Goal: Task Accomplishment & Management: Manage account settings

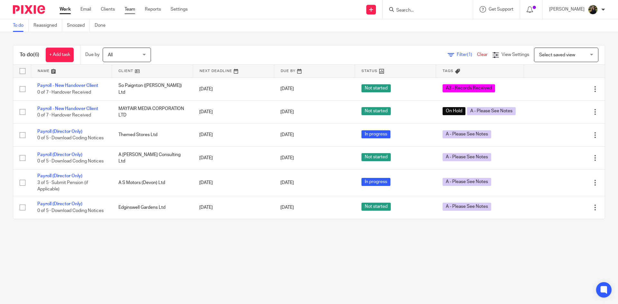
click at [131, 9] on link "Team" at bounding box center [130, 9] width 11 height 6
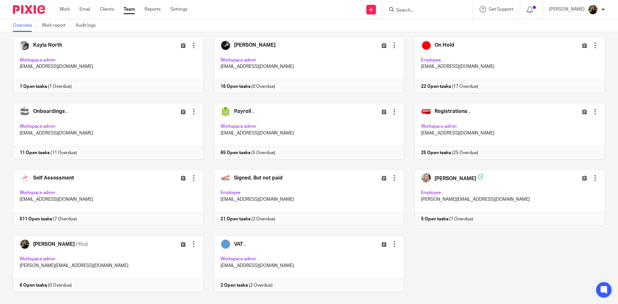
scroll to position [308, 0]
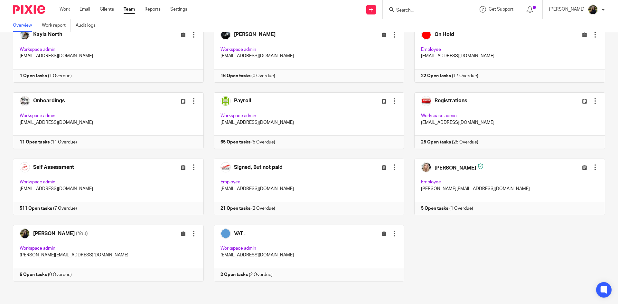
click at [432, 12] on input "Search" at bounding box center [425, 11] width 58 height 6
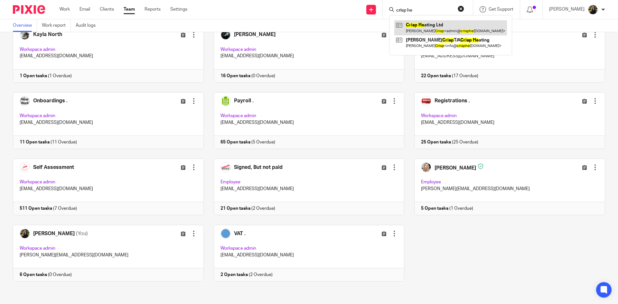
type input "crisp he"
click at [423, 31] on link at bounding box center [450, 27] width 113 height 15
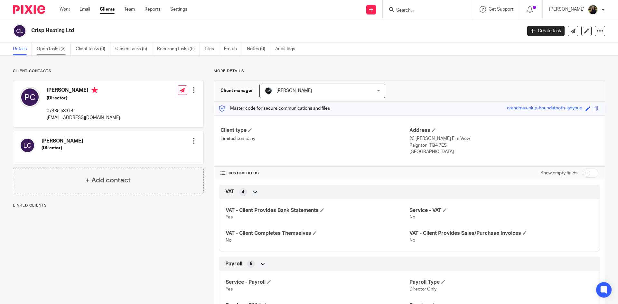
click at [39, 50] on link "Open tasks (3)" at bounding box center [54, 49] width 34 height 13
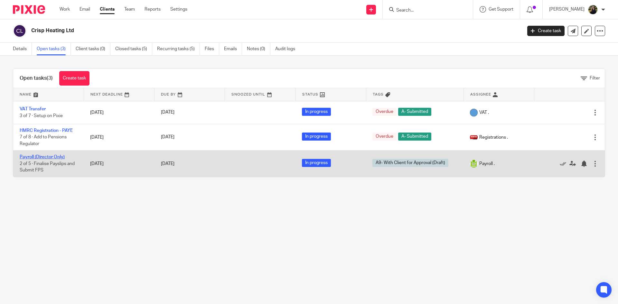
click at [31, 158] on link "Payroll (Director Only)" at bounding box center [42, 157] width 45 height 5
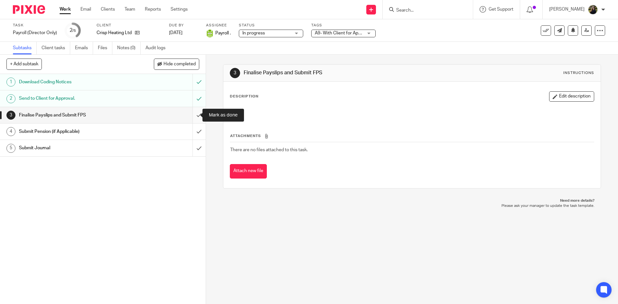
click at [193, 114] on input "submit" at bounding box center [103, 115] width 206 height 16
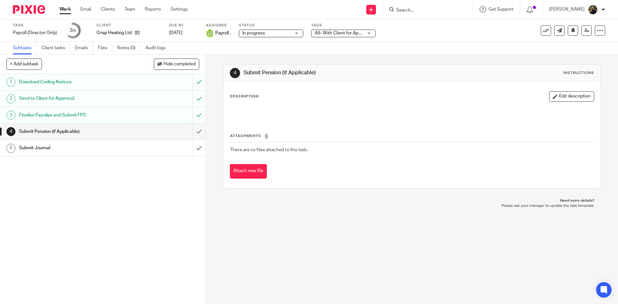
click at [541, 30] on button at bounding box center [546, 30] width 10 height 10
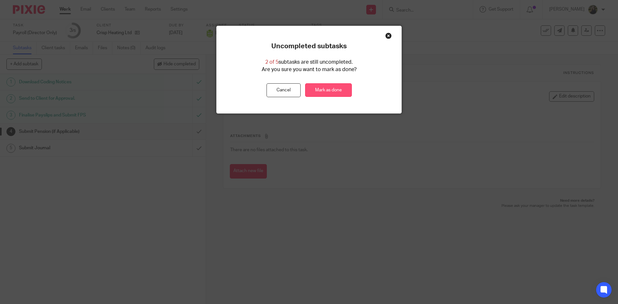
click at [315, 92] on link "Mark as done" at bounding box center [328, 90] width 47 height 14
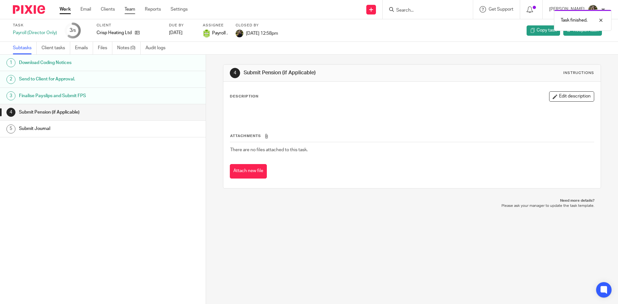
click at [130, 8] on link "Team" at bounding box center [130, 9] width 11 height 6
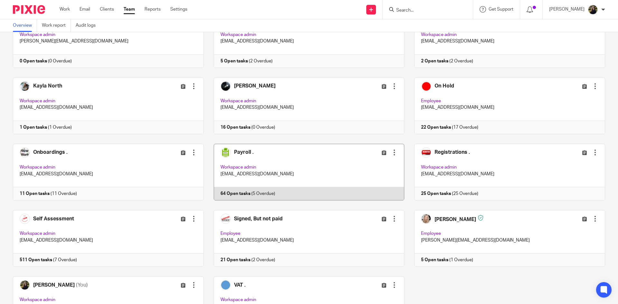
scroll to position [258, 0]
click at [300, 178] on link at bounding box center [304, 171] width 201 height 57
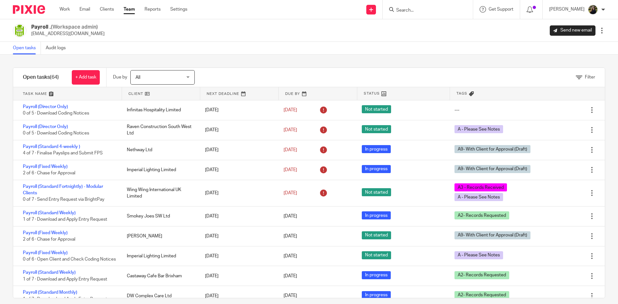
click at [42, 9] on img at bounding box center [29, 9] width 32 height 9
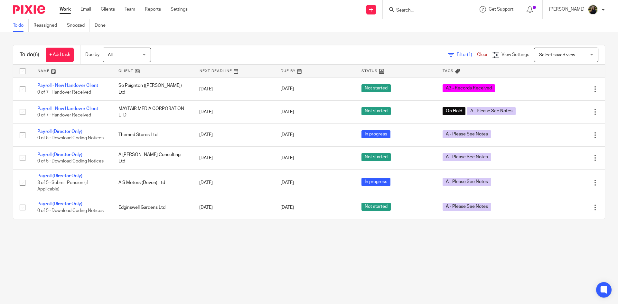
click at [414, 11] on input "Search" at bounding box center [425, 11] width 58 height 6
click at [135, 9] on link "Team" at bounding box center [130, 9] width 11 height 6
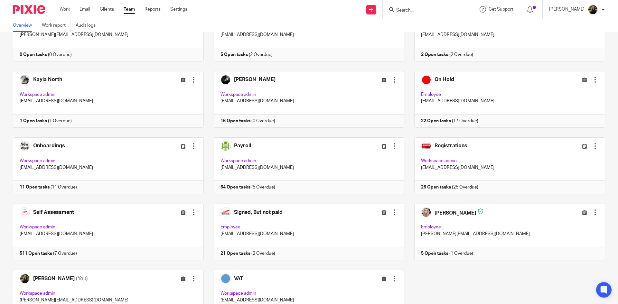
scroll to position [290, 0]
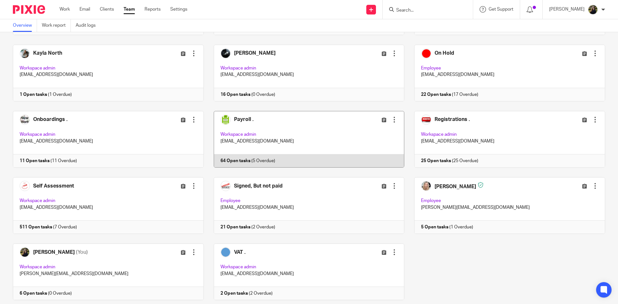
click at [267, 141] on link at bounding box center [304, 139] width 201 height 57
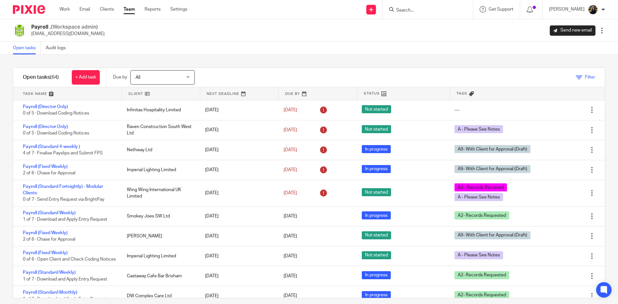
click at [585, 79] on span "Filter" at bounding box center [590, 77] width 10 height 5
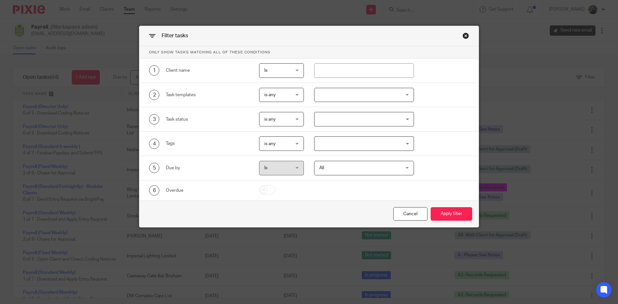
click at [400, 99] on div at bounding box center [364, 95] width 100 height 14
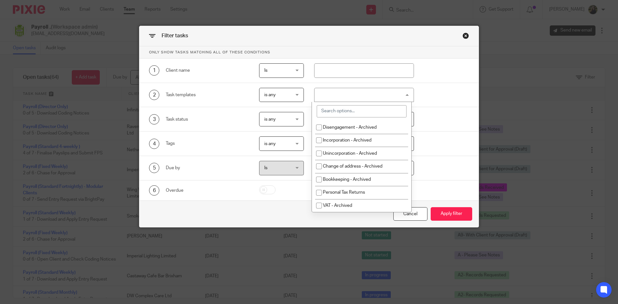
click at [371, 112] on input "search" at bounding box center [362, 111] width 90 height 12
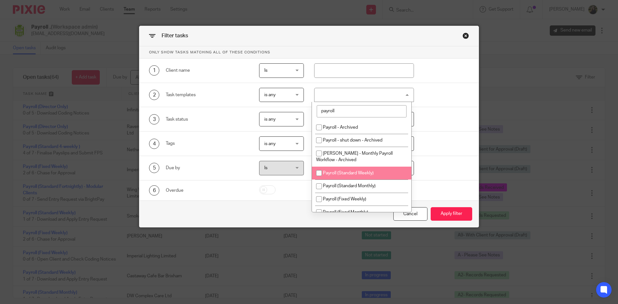
type input "payroll"
click at [360, 176] on li "Payroll (Standard Weekly)" at bounding box center [361, 173] width 99 height 13
checkbox input "true"
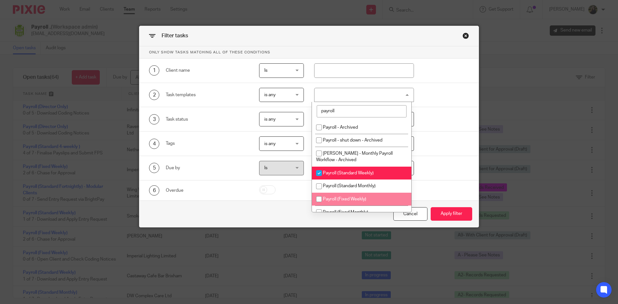
click at [374, 195] on li "Payroll (Fixed Weekly)" at bounding box center [361, 199] width 99 height 13
checkbox input "true"
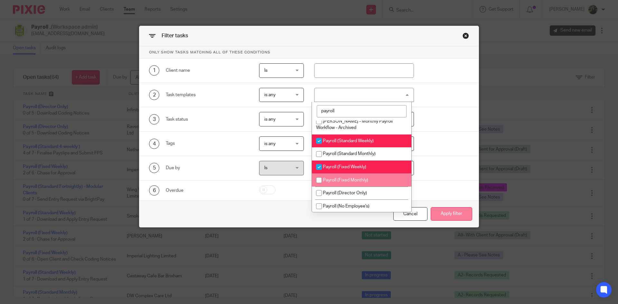
click at [456, 214] on button "Apply filter" at bounding box center [452, 214] width 42 height 14
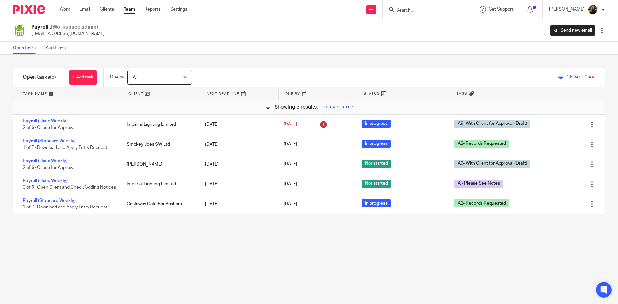
click at [33, 6] on img at bounding box center [29, 9] width 32 height 9
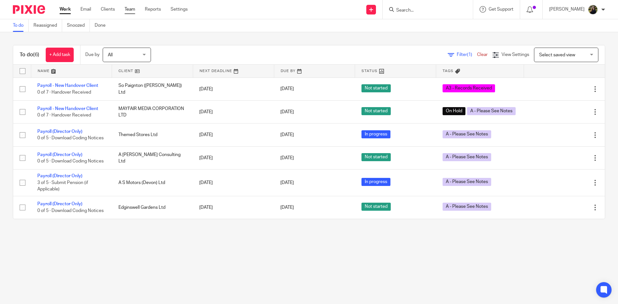
click at [132, 10] on link "Team" at bounding box center [130, 9] width 11 height 6
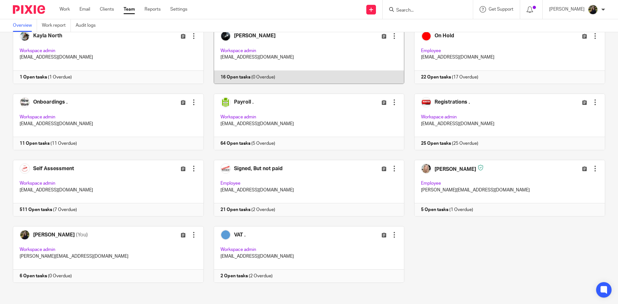
scroll to position [308, 0]
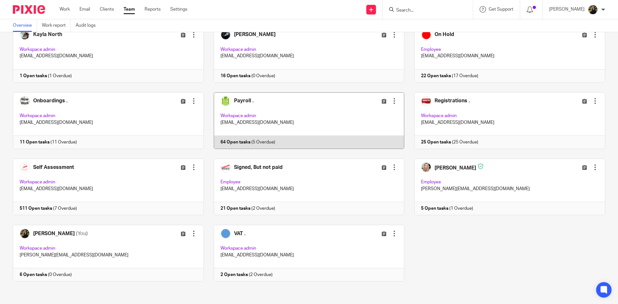
click at [269, 106] on link at bounding box center [304, 120] width 201 height 57
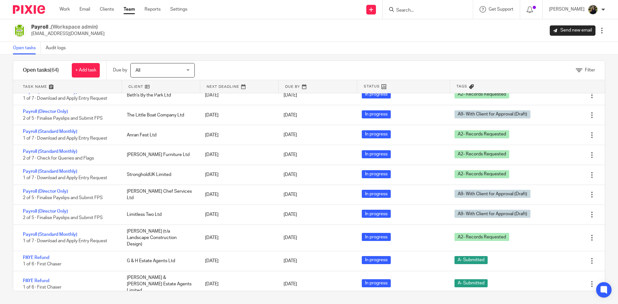
scroll to position [1090, 0]
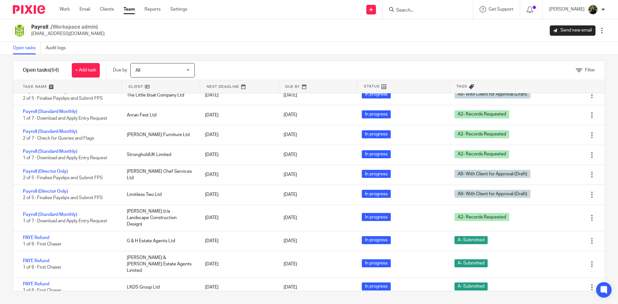
click at [414, 14] on div at bounding box center [428, 9] width 90 height 19
click at [417, 9] on input "Search" at bounding box center [425, 11] width 58 height 6
type input "nethway"
click at [424, 33] on link at bounding box center [449, 27] width 111 height 15
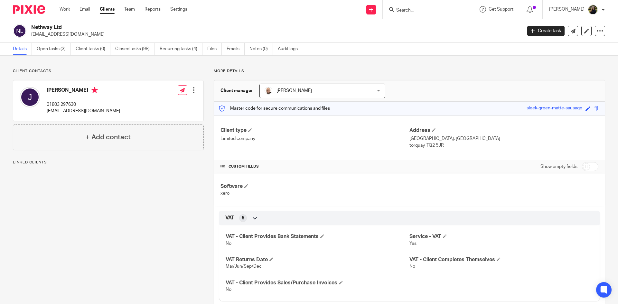
click at [63, 50] on link "Open tasks (3)" at bounding box center [54, 49] width 34 height 13
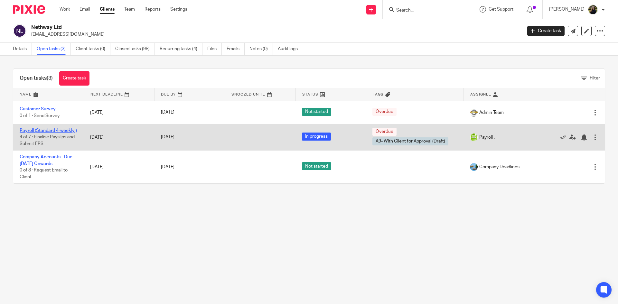
click at [62, 132] on link "Payroll (Standard 4-weekly )" at bounding box center [48, 130] width 57 height 5
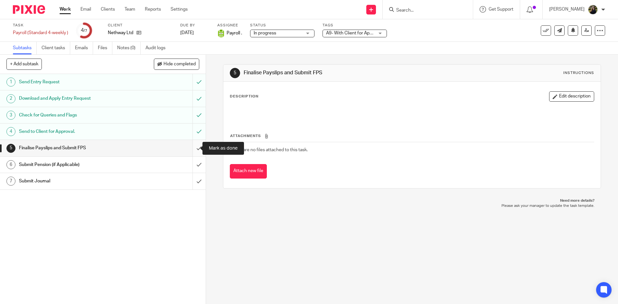
click at [192, 146] on input "submit" at bounding box center [103, 148] width 206 height 16
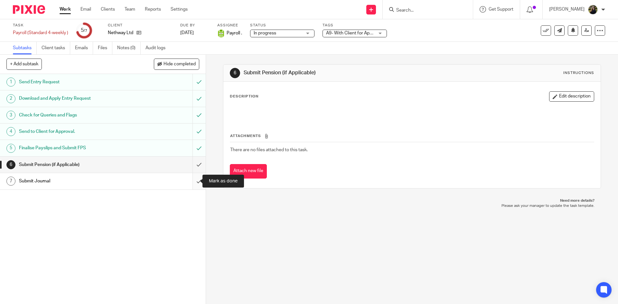
click at [189, 178] on input "submit" at bounding box center [103, 181] width 206 height 16
click at [195, 159] on input "submit" at bounding box center [103, 165] width 206 height 16
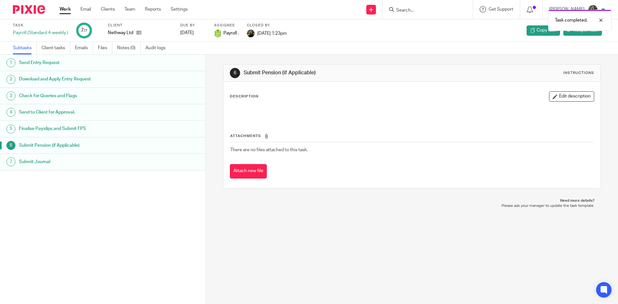
click at [44, 10] on img at bounding box center [29, 9] width 32 height 9
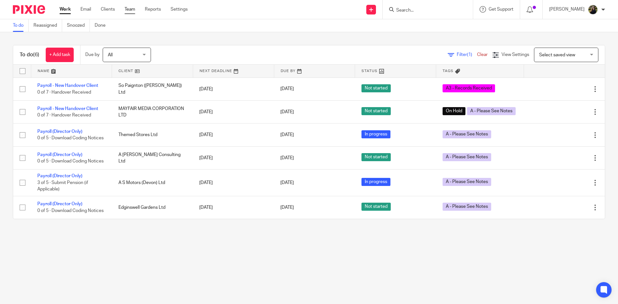
click at [133, 7] on link "Team" at bounding box center [130, 9] width 11 height 6
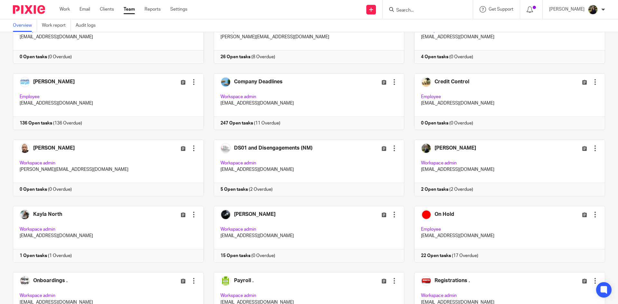
scroll to position [161, 0]
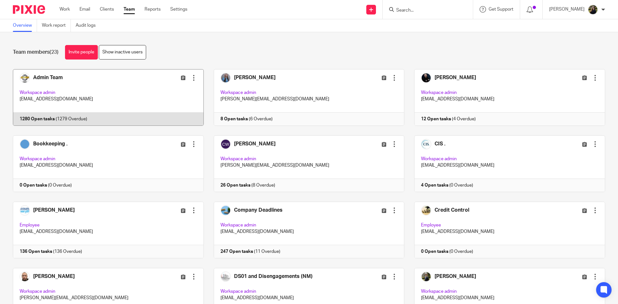
click at [65, 96] on link at bounding box center [103, 97] width 201 height 57
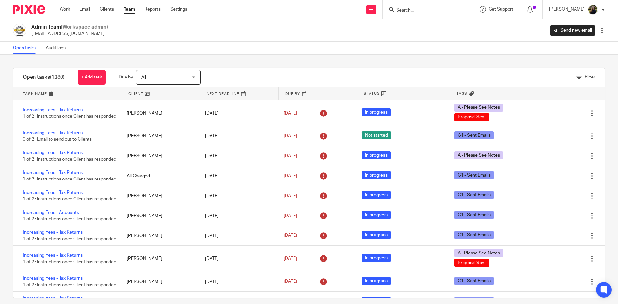
drag, startPoint x: 54, startPoint y: 249, endPoint x: 249, endPoint y: 37, distance: 288.2
click at [249, 37] on div "Admin Team (Workspace admin) hello@accounting4everything.com Send new email Edi…" at bounding box center [309, 31] width 592 height 14
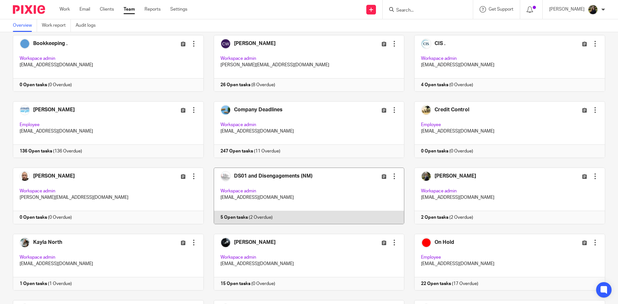
scroll to position [225, 0]
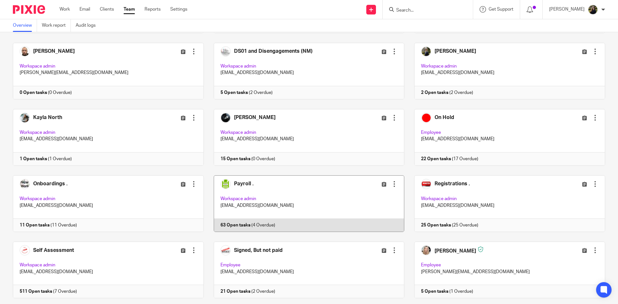
click at [341, 204] on link at bounding box center [304, 203] width 201 height 57
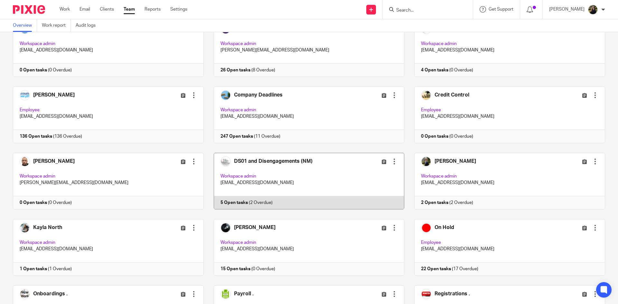
scroll to position [145, 0]
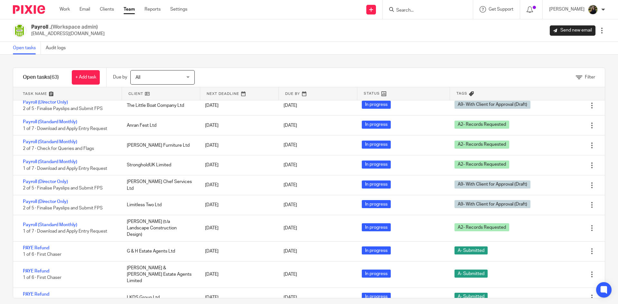
scroll to position [1070, 0]
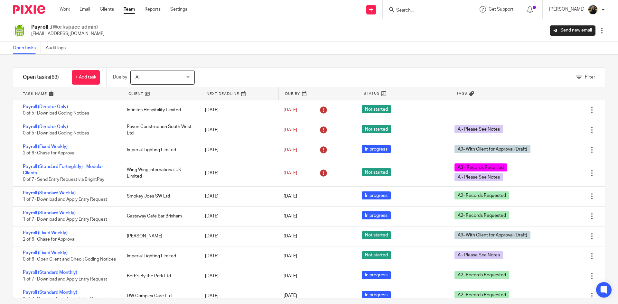
click at [408, 15] on div at bounding box center [428, 9] width 90 height 19
click at [410, 13] on input "Search" at bounding box center [425, 11] width 58 height 6
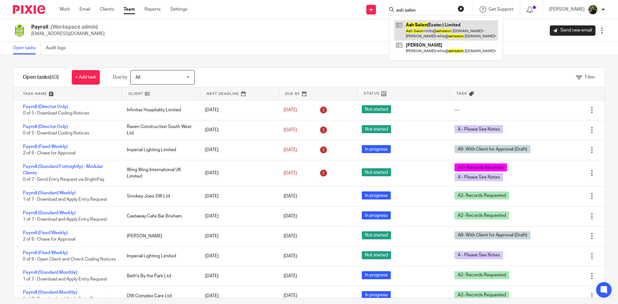
type input "ash salon"
click at [424, 31] on link at bounding box center [446, 30] width 104 height 20
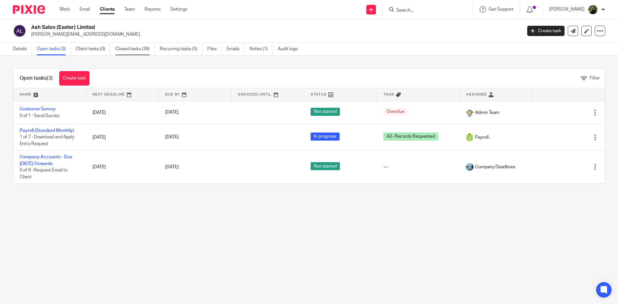
drag, startPoint x: 129, startPoint y: 48, endPoint x: 127, endPoint y: 52, distance: 4.9
click at [129, 49] on link "Closed tasks (39)" at bounding box center [135, 49] width 40 height 13
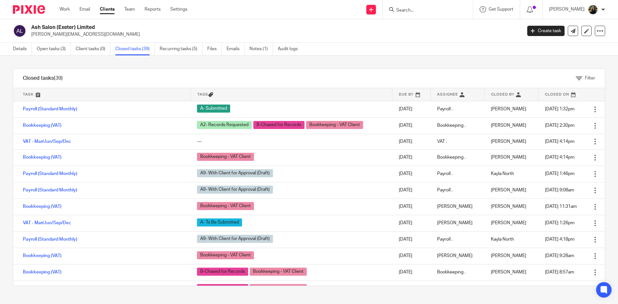
click at [40, 5] on img at bounding box center [29, 9] width 32 height 9
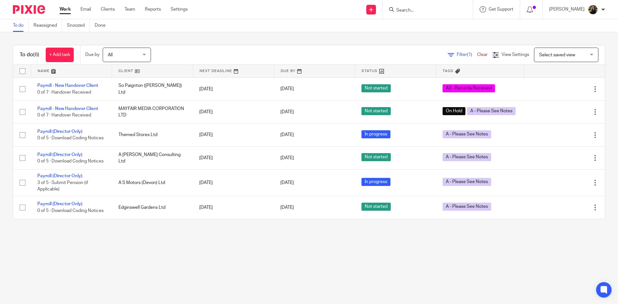
click at [429, 9] on input "Search" at bounding box center [425, 11] width 58 height 6
click at [424, 13] on input "Search" at bounding box center [425, 11] width 58 height 6
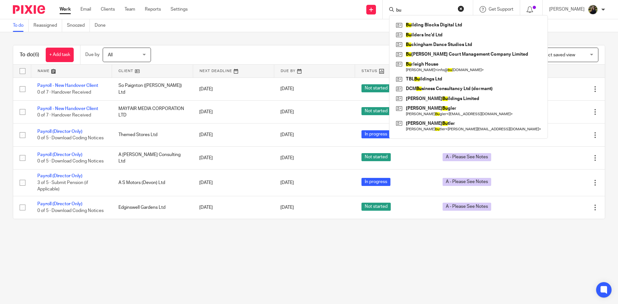
type input "b"
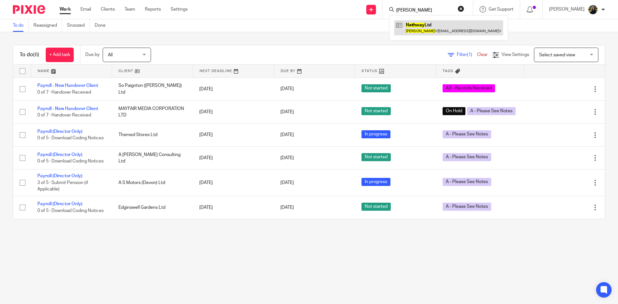
type input "julie nethway"
click at [419, 23] on link at bounding box center [448, 27] width 109 height 15
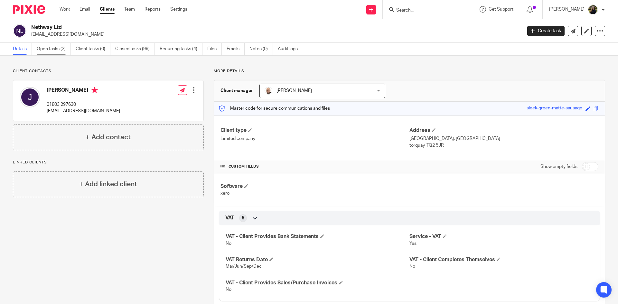
click at [61, 48] on link "Open tasks (2)" at bounding box center [54, 49] width 34 height 13
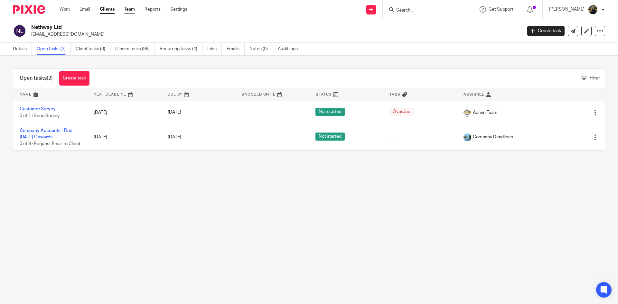
click at [126, 10] on link "Team" at bounding box center [129, 9] width 11 height 6
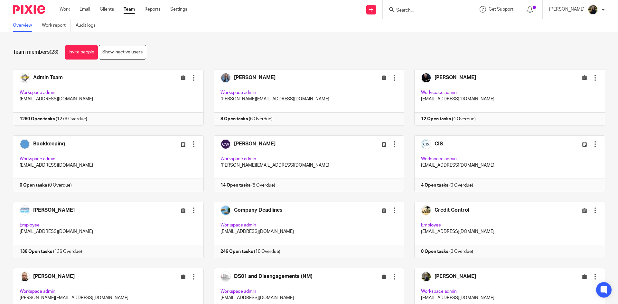
click at [27, 17] on div at bounding box center [26, 9] width 53 height 19
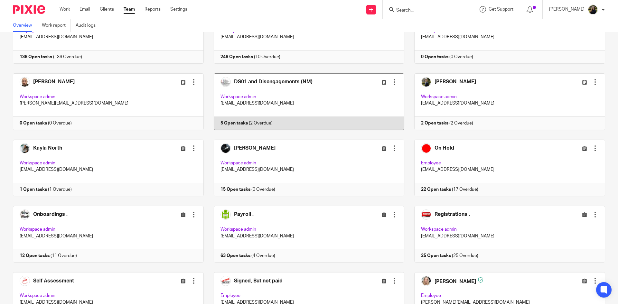
scroll to position [225, 0]
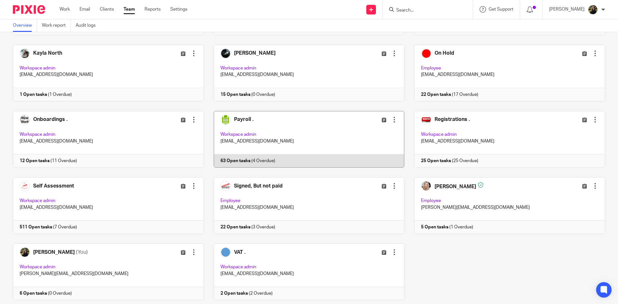
click at [259, 123] on link at bounding box center [304, 139] width 201 height 57
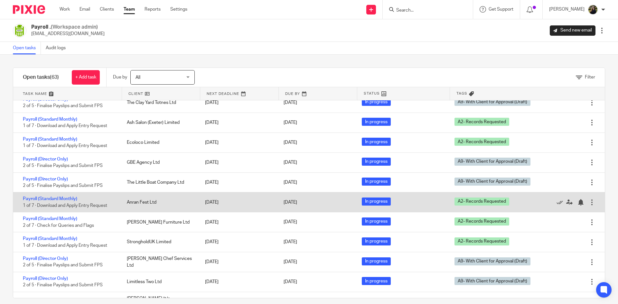
scroll to position [1070, 0]
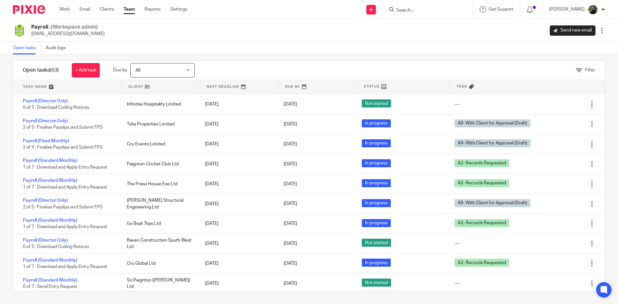
scroll to position [644, 0]
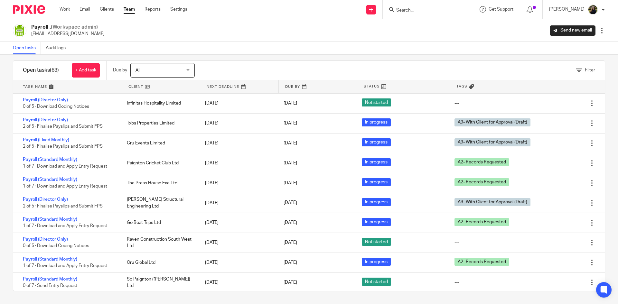
click at [415, 10] on input "Search" at bounding box center [425, 11] width 58 height 6
type input "07407789"
click at [464, 10] on button "reset" at bounding box center [461, 8] width 6 height 6
click at [286, 54] on div "Open tasks Audit logs" at bounding box center [309, 48] width 618 height 13
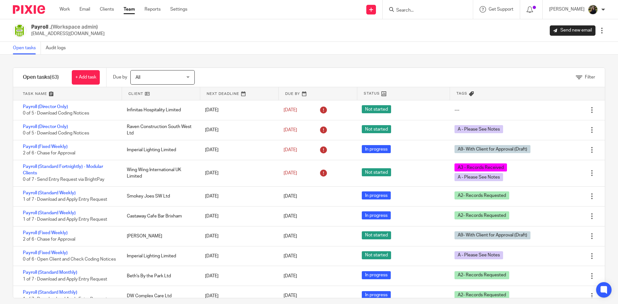
click at [335, 18] on div "Send new email Create task Add client Get Support Contact via email Check our d…" at bounding box center [407, 9] width 421 height 19
click at [415, 13] on input "Search" at bounding box center [425, 11] width 58 height 6
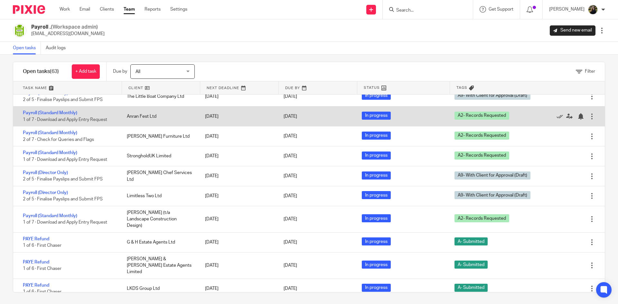
scroll to position [7, 0]
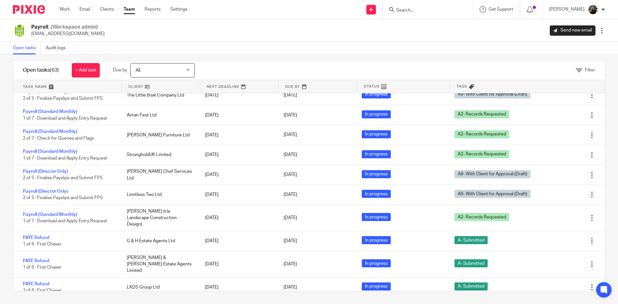
click at [127, 7] on link "Team" at bounding box center [129, 9] width 11 height 6
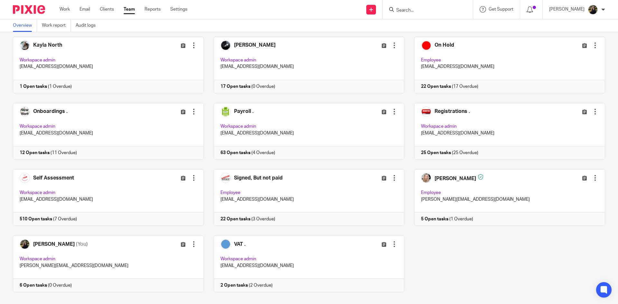
scroll to position [308, 0]
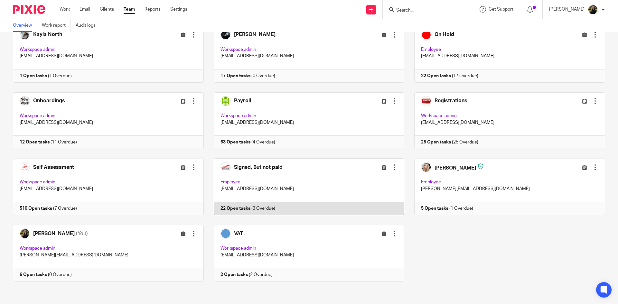
click at [270, 200] on link at bounding box center [304, 187] width 201 height 57
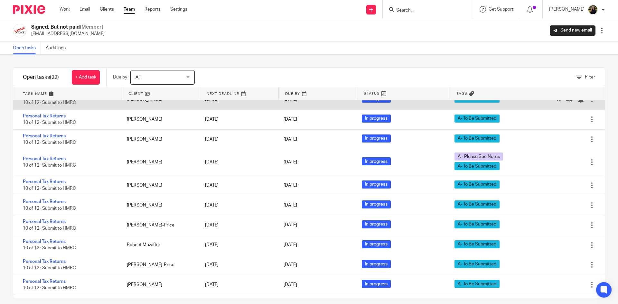
scroll to position [279, 0]
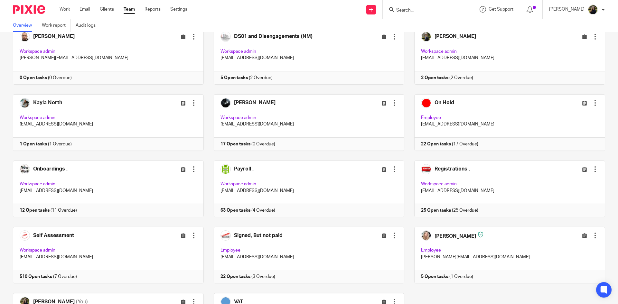
scroll to position [258, 0]
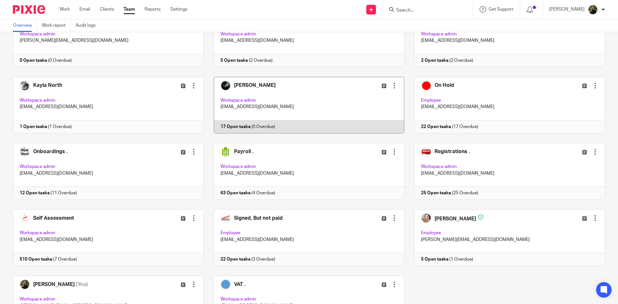
click at [318, 92] on link at bounding box center [304, 105] width 201 height 57
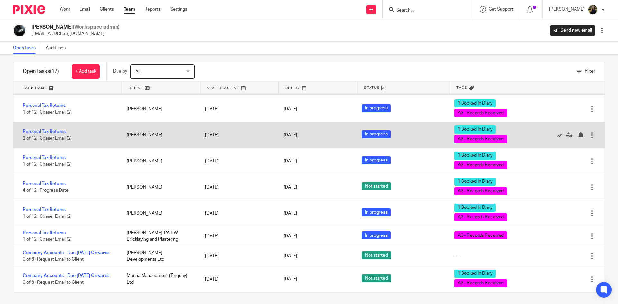
scroll to position [7, 0]
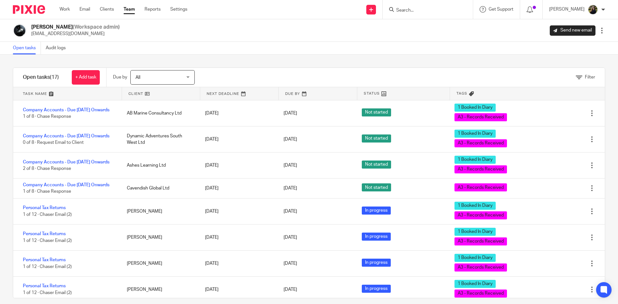
click at [40, 5] on img at bounding box center [29, 9] width 32 height 9
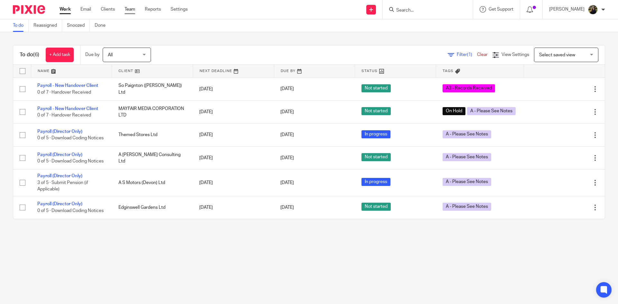
click at [131, 10] on link "Team" at bounding box center [130, 9] width 11 height 6
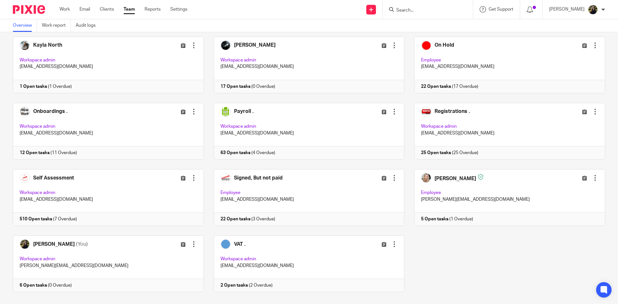
scroll to position [308, 0]
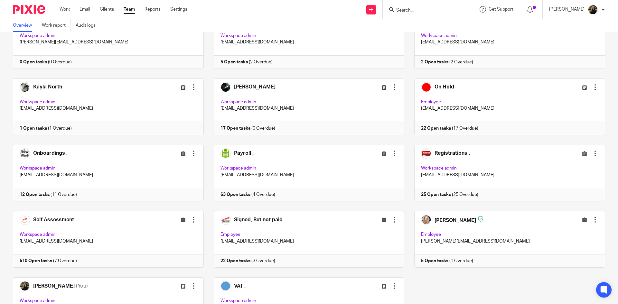
scroll to position [258, 0]
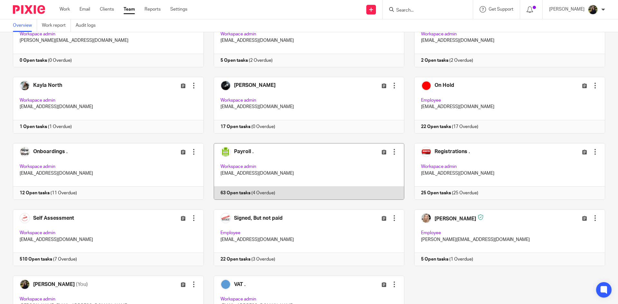
click at [272, 153] on link at bounding box center [304, 171] width 201 height 57
click at [253, 152] on link at bounding box center [304, 171] width 201 height 57
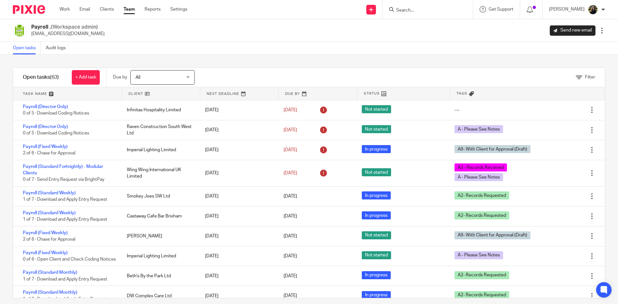
click at [413, 8] on input "Search" at bounding box center [425, 11] width 58 height 6
type input "0773623"
click at [464, 9] on button "reset" at bounding box center [461, 8] width 6 height 6
click at [317, 13] on div "Send new email Create task Add client Get Support Contact via email Check our d…" at bounding box center [407, 9] width 421 height 19
click at [421, 13] on input "Search" at bounding box center [425, 11] width 58 height 6
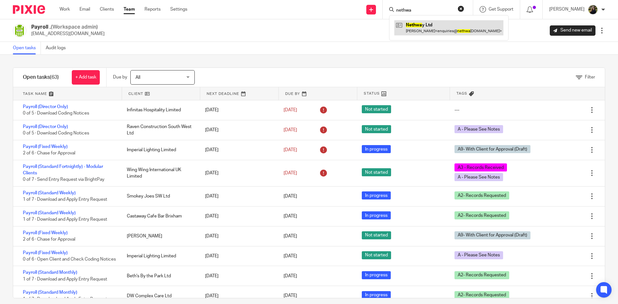
type input "nethwa"
click at [429, 26] on link at bounding box center [448, 27] width 109 height 15
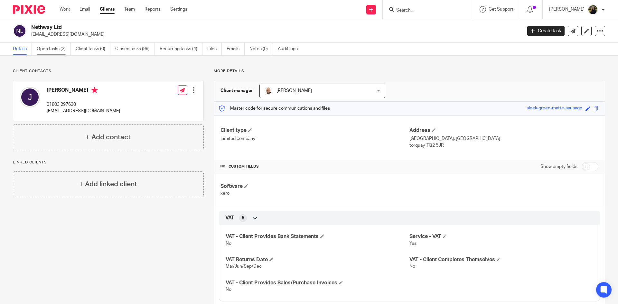
click at [62, 44] on link "Open tasks (2)" at bounding box center [54, 49] width 34 height 13
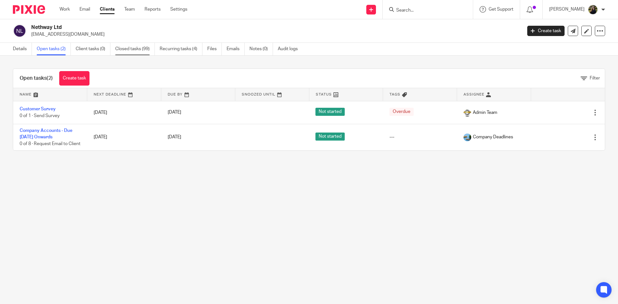
click at [127, 52] on link "Closed tasks (99)" at bounding box center [135, 49] width 40 height 13
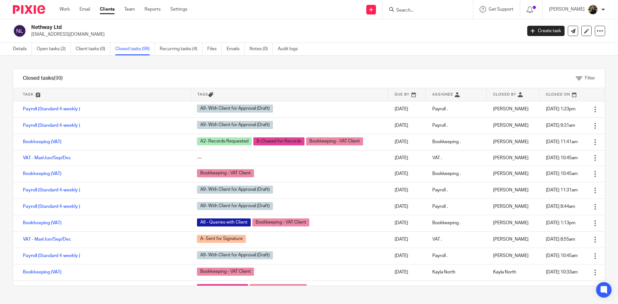
click at [411, 13] on input "Search" at bounding box center [425, 11] width 58 height 6
type input "david goad"
click at [467, 5] on div "david goad David Goad David Goad < goadd@outlook.com >" at bounding box center [428, 9] width 90 height 19
click at [464, 8] on button "reset" at bounding box center [461, 8] width 6 height 6
click at [454, 7] on form at bounding box center [430, 9] width 69 height 8
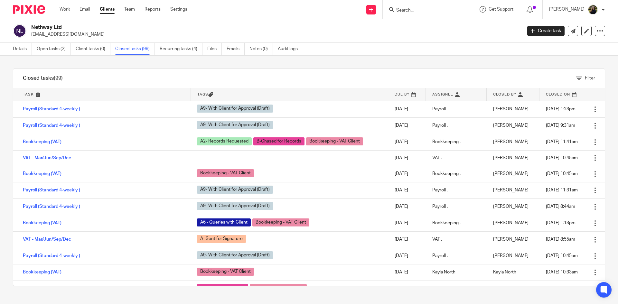
click at [430, 18] on div at bounding box center [428, 9] width 90 height 19
click at [426, 7] on form at bounding box center [430, 9] width 69 height 8
type input "goadd"
click at [41, 6] on img at bounding box center [29, 9] width 32 height 9
